Goal: Information Seeking & Learning: Learn about a topic

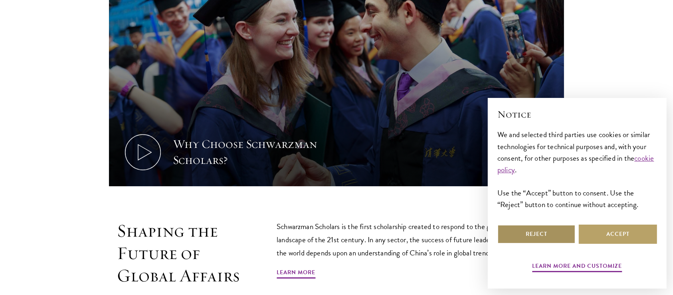
click at [563, 234] on button "Reject" at bounding box center [536, 233] width 78 height 19
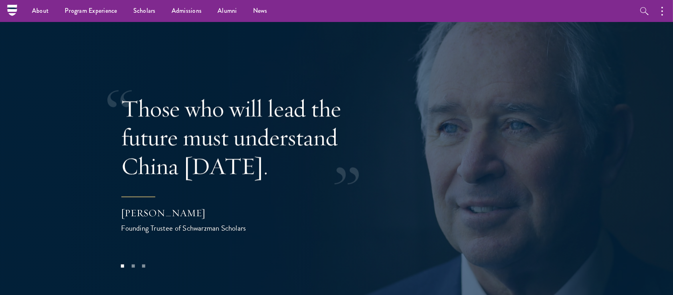
scroll to position [1540, 0]
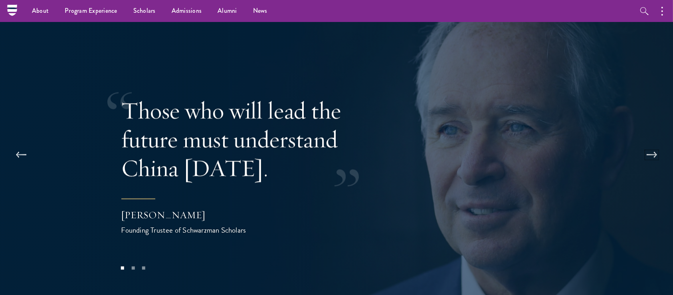
click at [652, 143] on button at bounding box center [652, 154] width 26 height 22
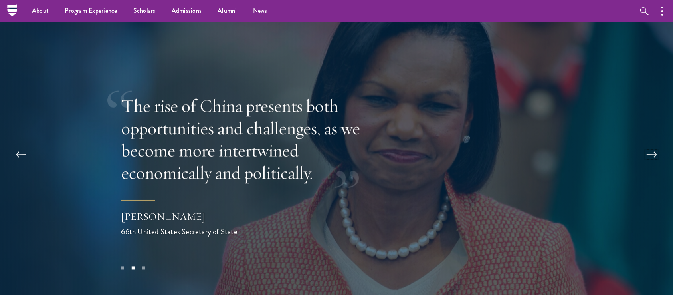
click at [652, 143] on button at bounding box center [652, 154] width 26 height 22
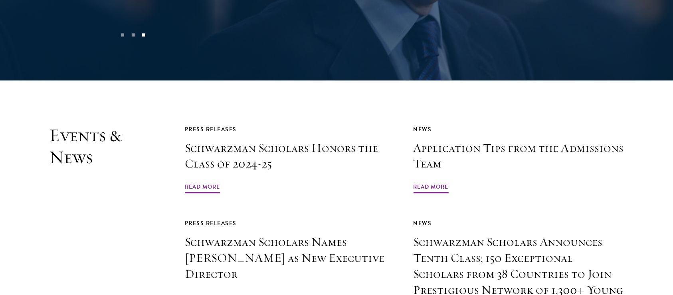
scroll to position [1776, 0]
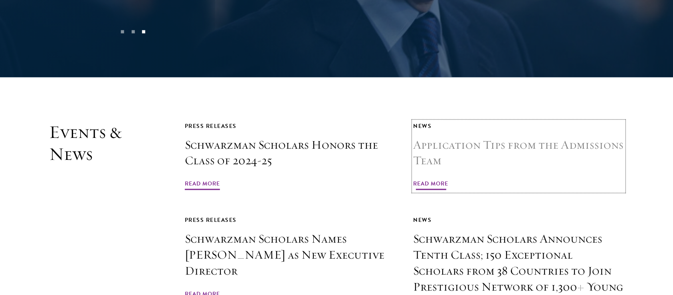
click at [539, 137] on h3 "Application Tips from the Admissions Team" at bounding box center [518, 153] width 211 height 32
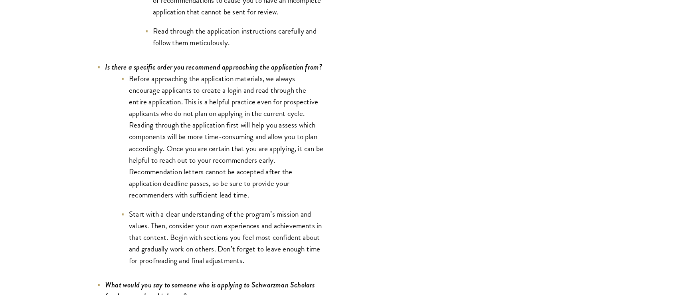
scroll to position [2745, 0]
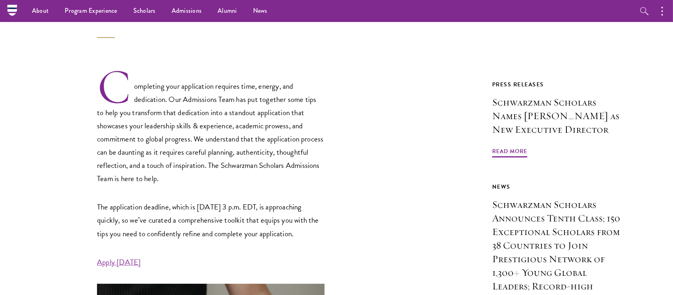
scroll to position [0, 0]
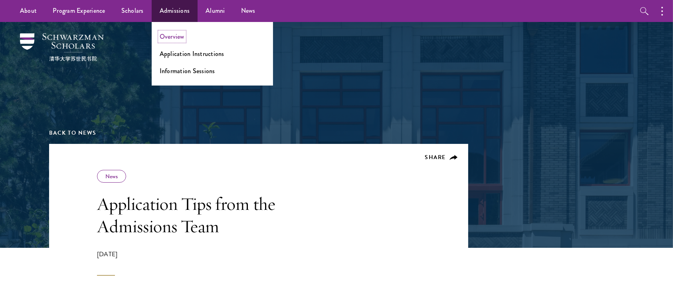
click at [176, 37] on link "Overview" at bounding box center [172, 36] width 25 height 9
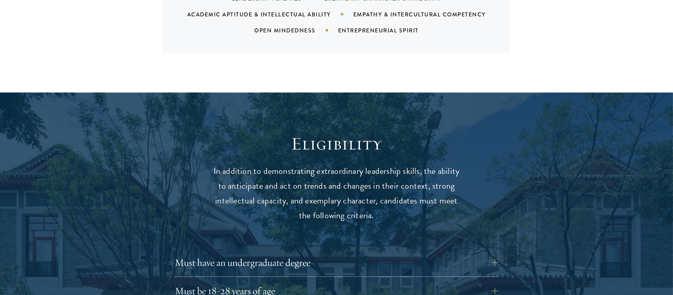
scroll to position [1013, 0]
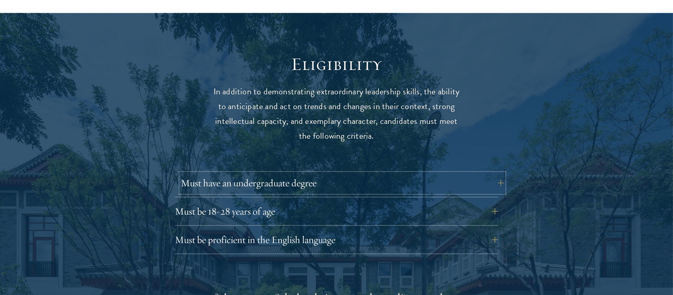
click at [201, 173] on button "Must have an undergraduate degree" at bounding box center [342, 182] width 323 height 19
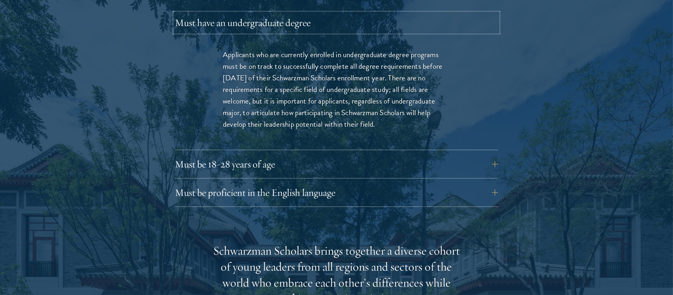
scroll to position [1184, 0]
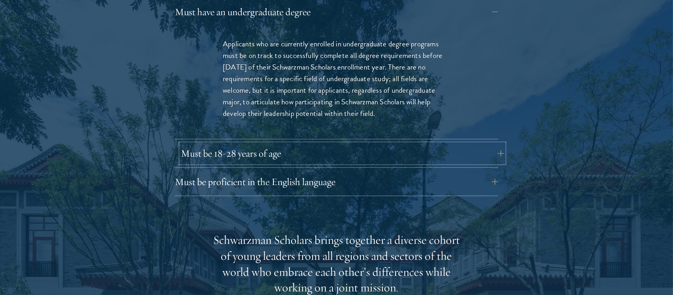
click at [197, 144] on button "Must be 18-28 years of age" at bounding box center [342, 153] width 323 height 19
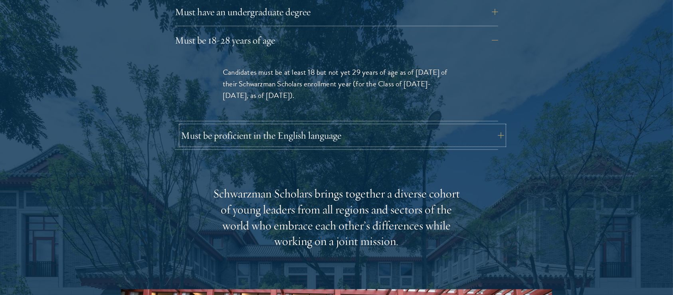
click at [200, 126] on button "Must be proficient in the English language" at bounding box center [342, 135] width 323 height 19
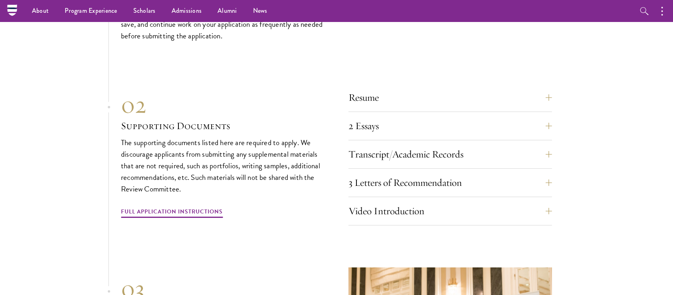
scroll to position [2681, 0]
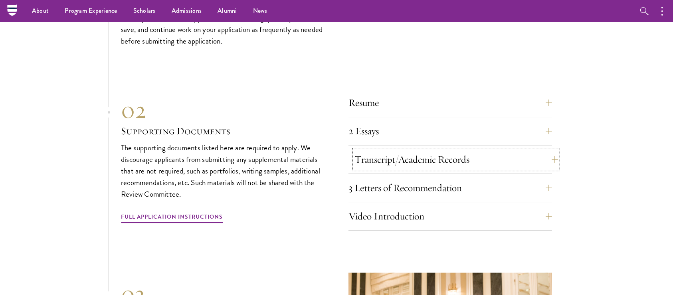
click at [547, 150] on button "Transcript/Academic Records" at bounding box center [456, 159] width 204 height 19
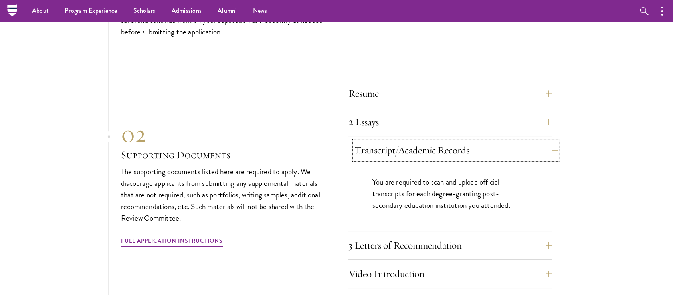
scroll to position [2468, 0]
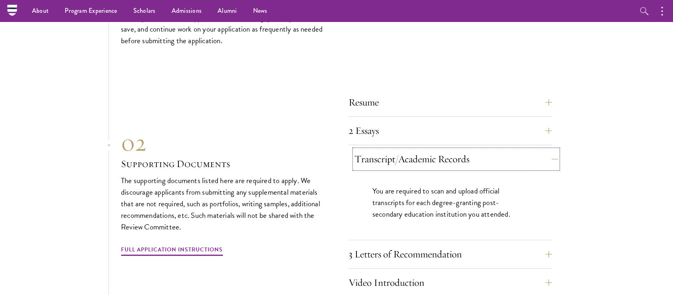
click at [547, 149] on button "Transcript/Academic Records" at bounding box center [456, 158] width 204 height 19
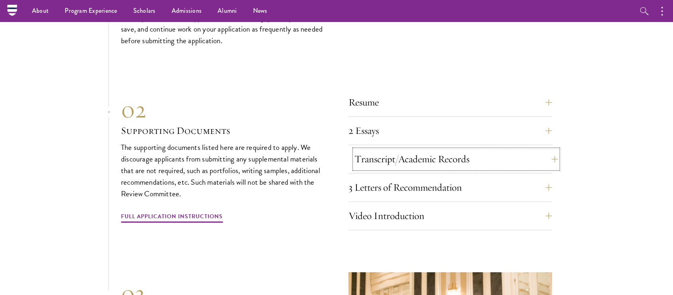
click at [547, 149] on button "Transcript/Academic Records" at bounding box center [456, 158] width 204 height 19
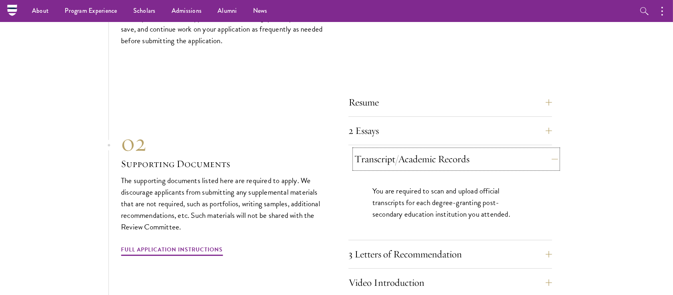
click at [547, 149] on button "Transcript/Academic Records" at bounding box center [456, 158] width 204 height 19
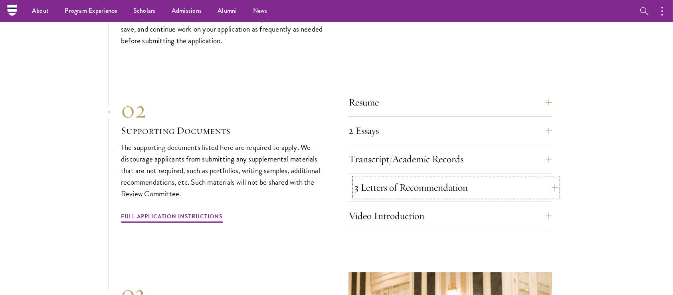
click at [547, 178] on button "3 Letters of Recommendation" at bounding box center [456, 187] width 204 height 19
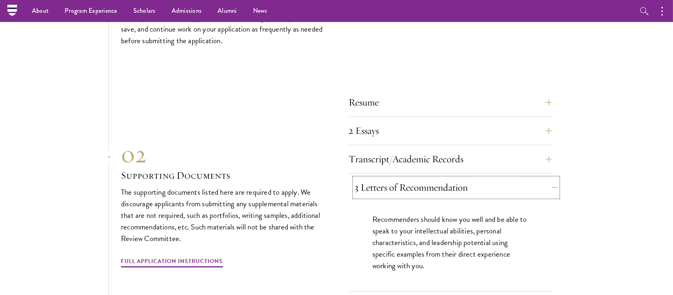
click at [547, 178] on button "3 Letters of Recommendation" at bounding box center [456, 187] width 204 height 19
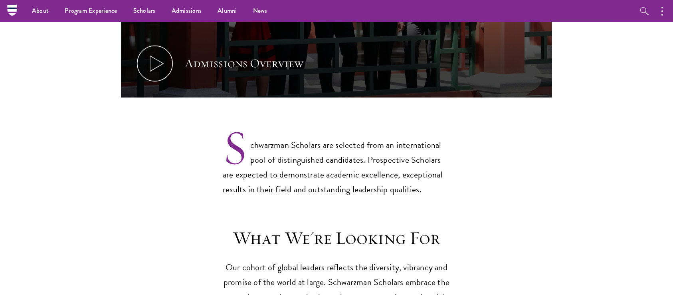
scroll to position [0, 0]
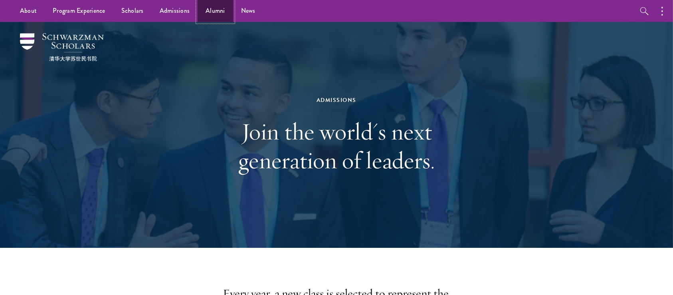
click at [202, 6] on link "Alumni" at bounding box center [216, 11] width 36 height 22
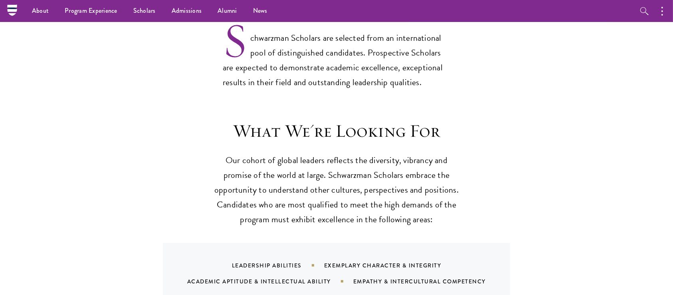
scroll to position [665, 0]
